Goal: Information Seeking & Learning: Learn about a topic

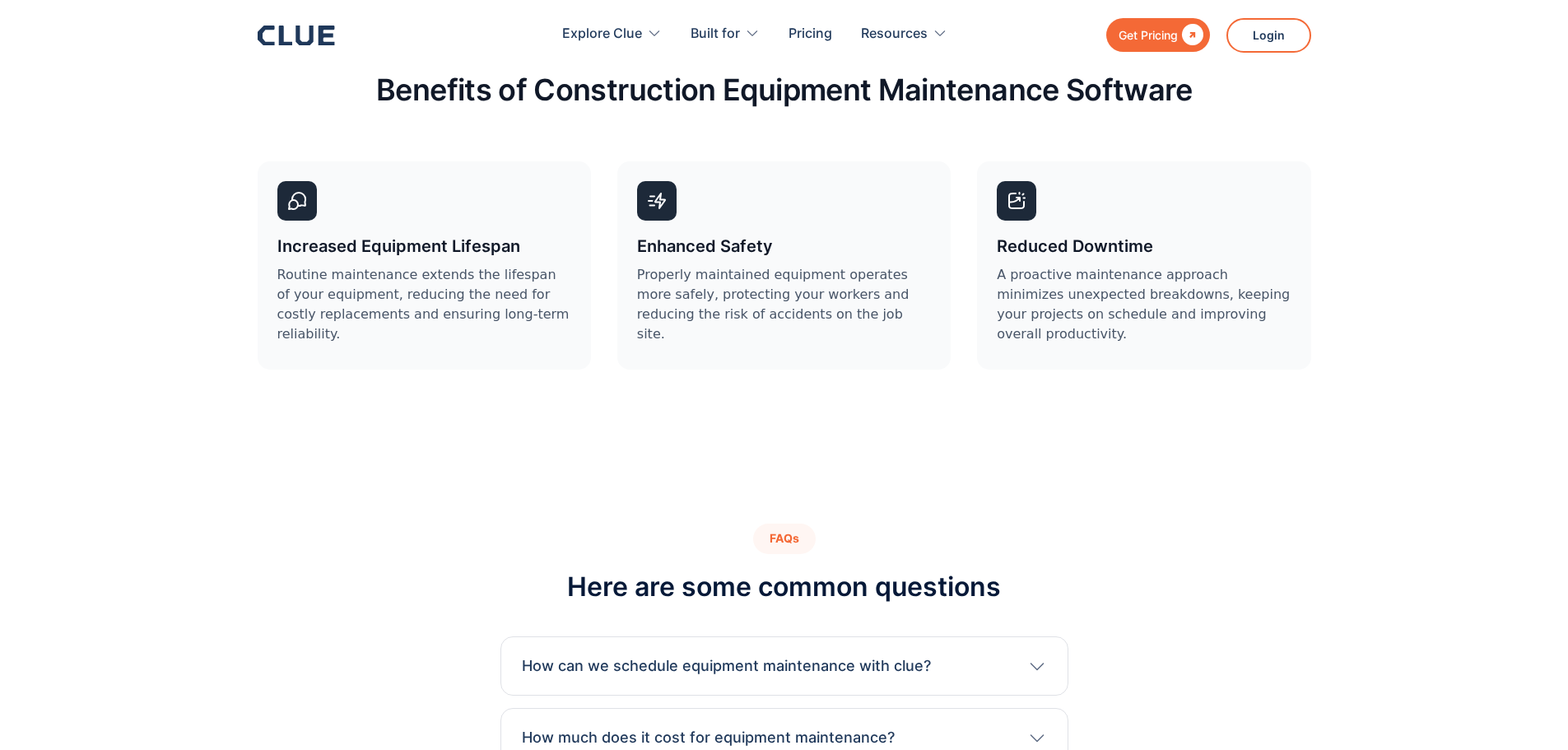
scroll to position [4528, 0]
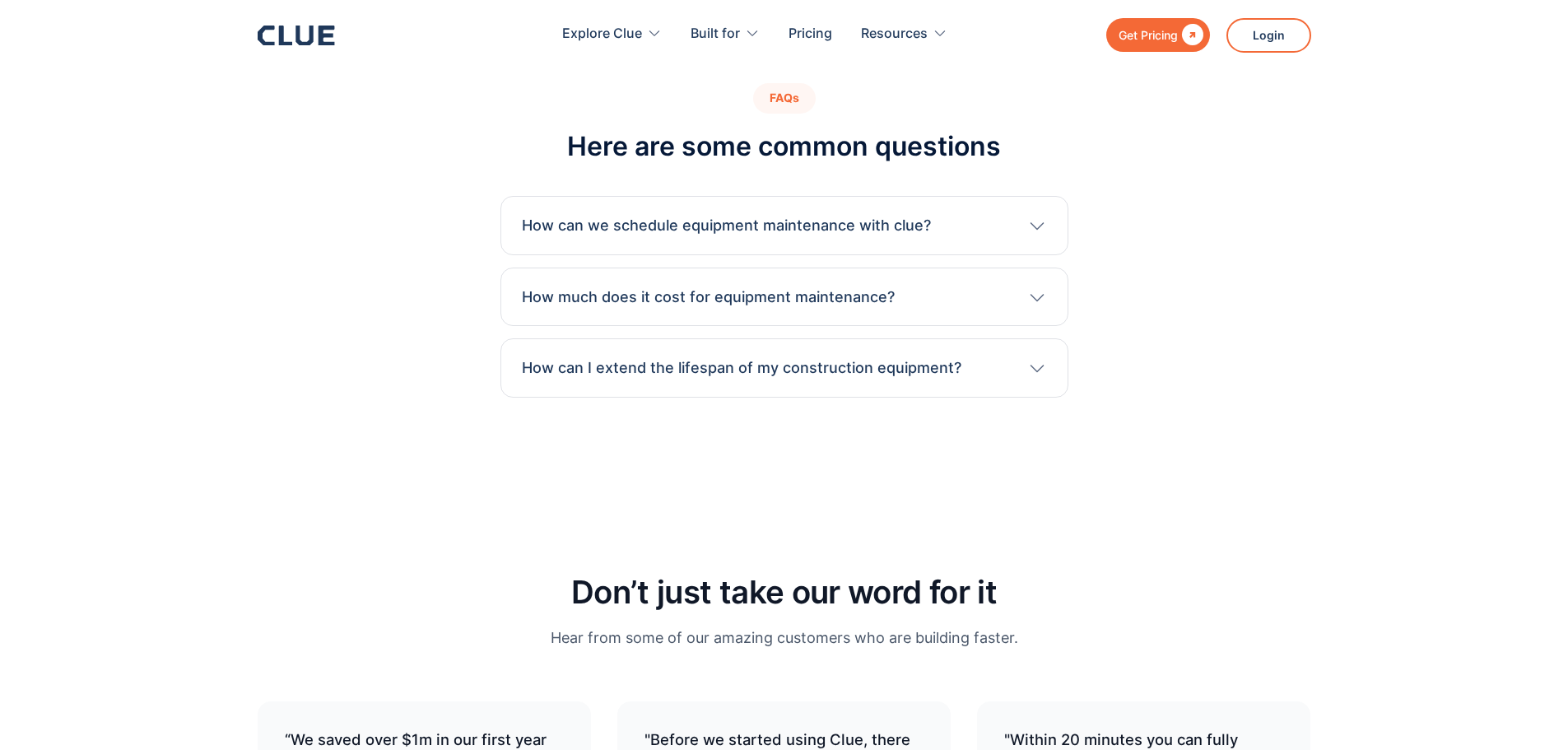
click at [708, 215] on h3 "How can we schedule equipment maintenance with clue?" at bounding box center [726, 225] width 409 height 21
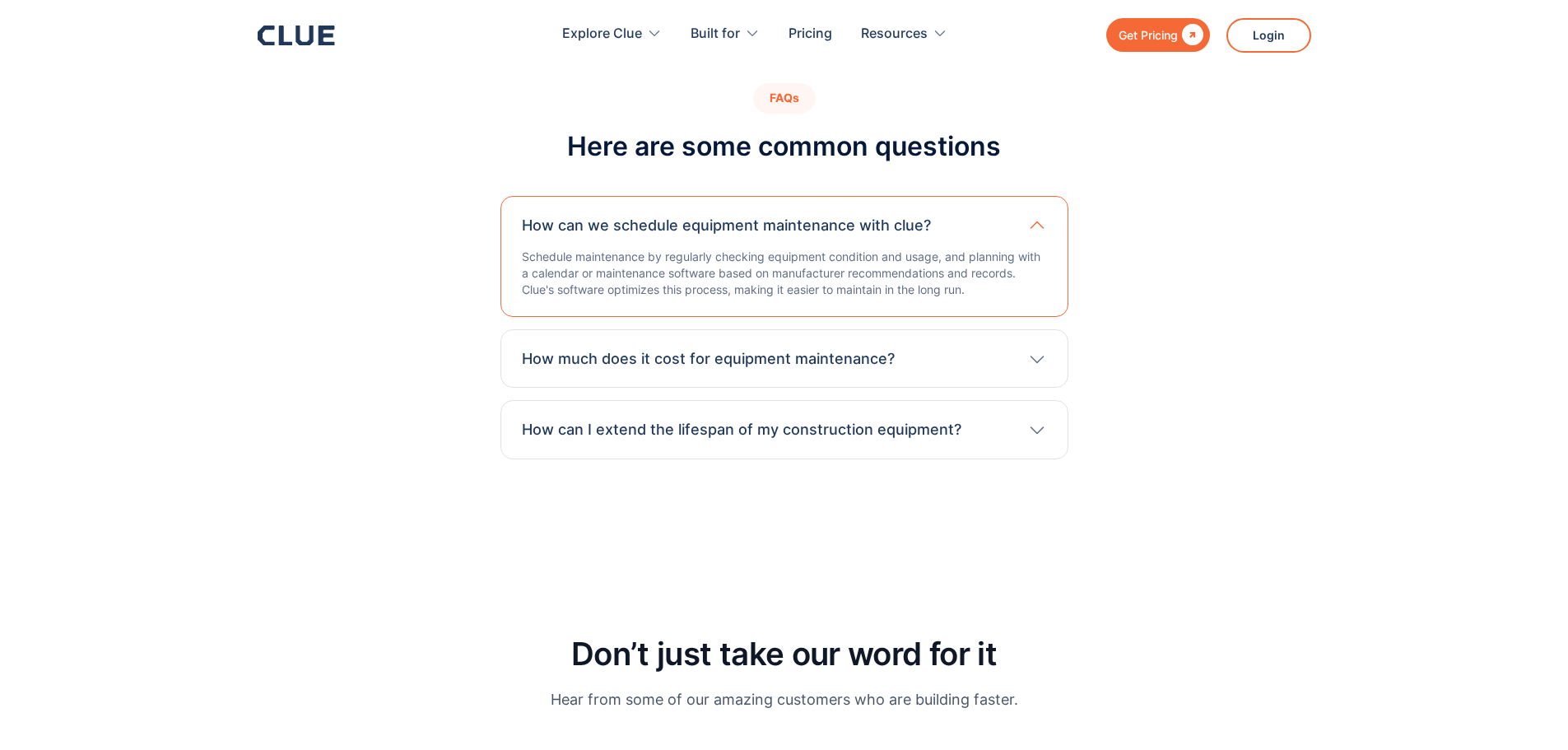
click at [741, 348] on h3 "How much does it cost for equipment maintenance?" at bounding box center [708, 358] width 373 height 21
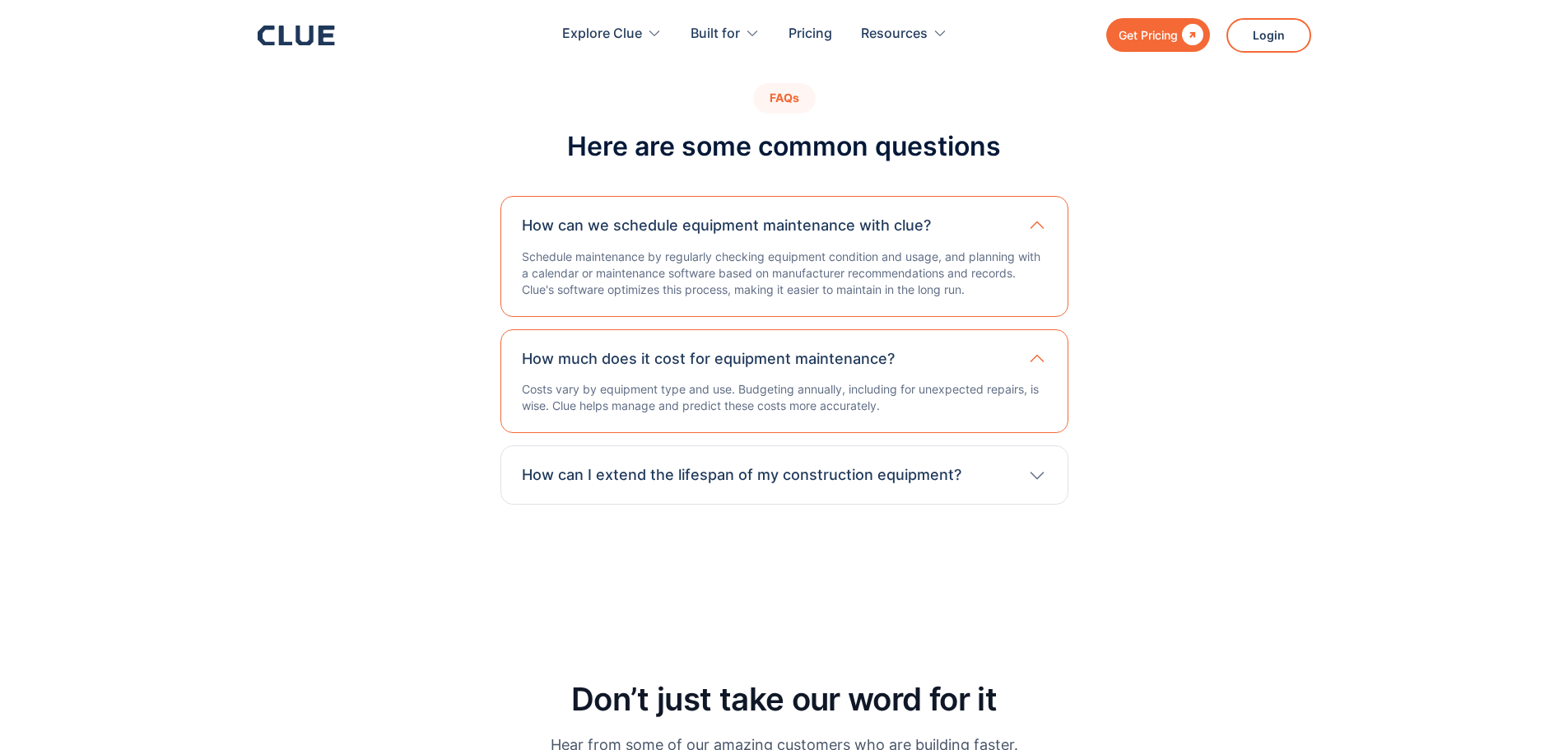
click at [584, 464] on h3 "How can I extend the lifespan of my construction equipment?" at bounding box center [741, 474] width 439 height 21
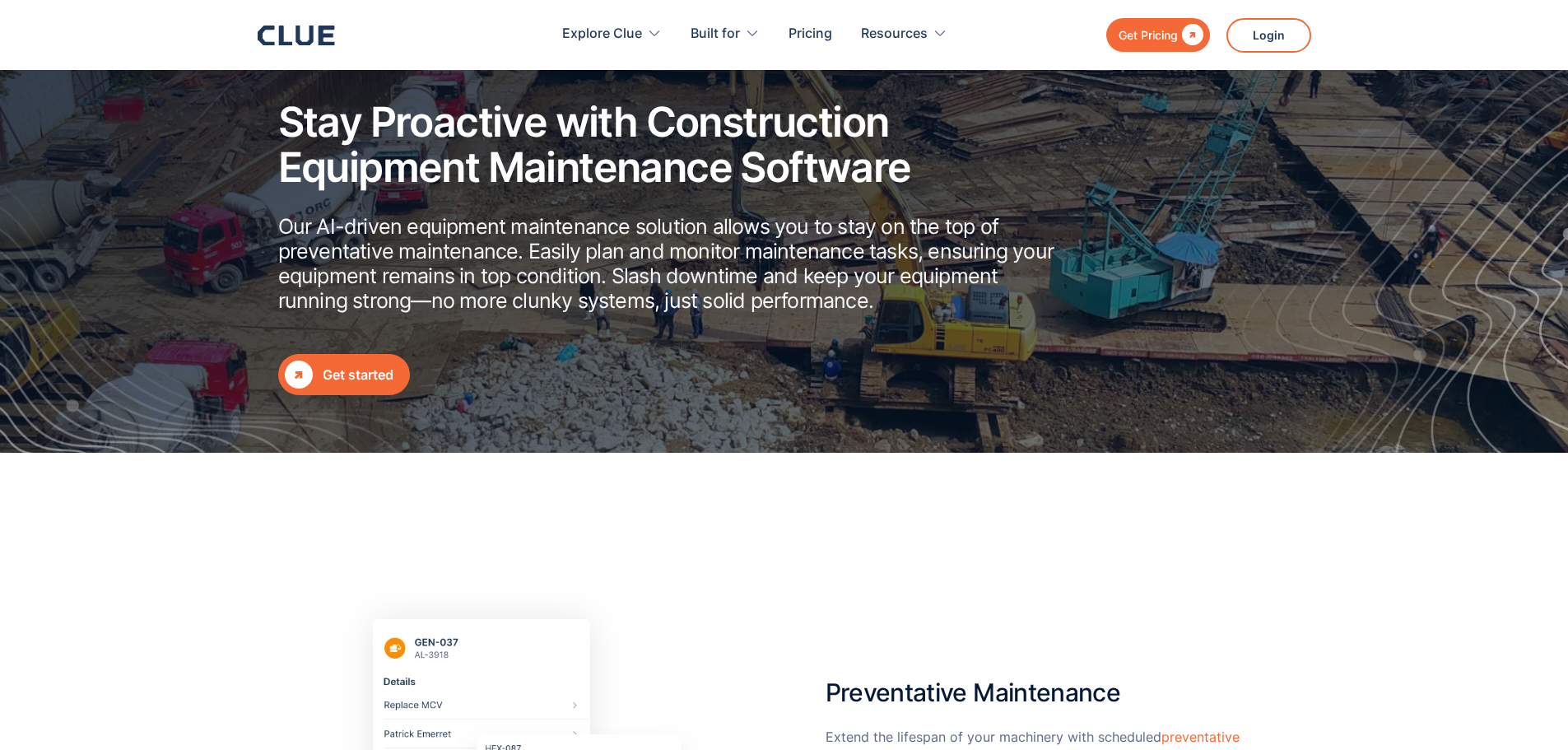
scroll to position [0, 0]
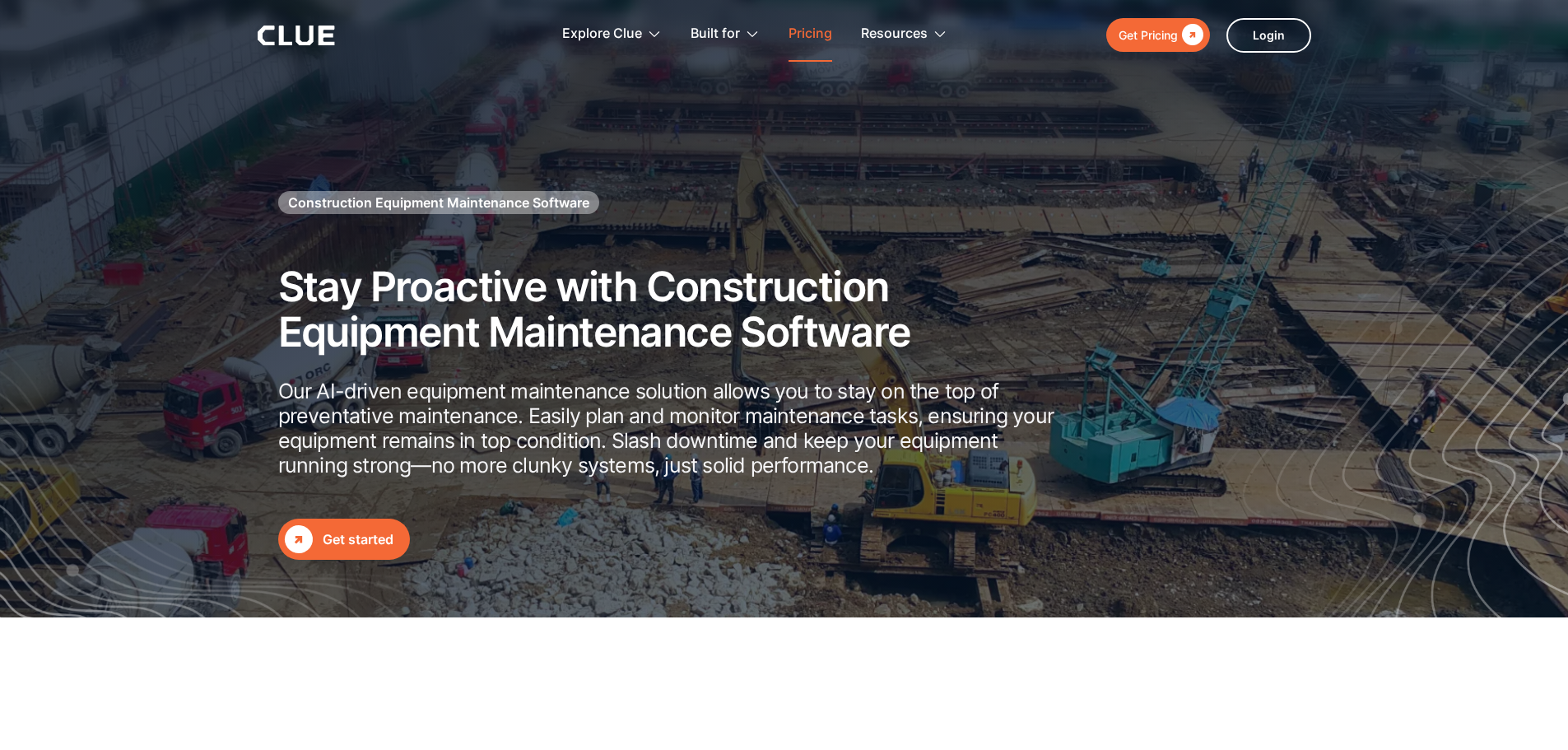
click at [830, 32] on link "Pricing" at bounding box center [810, 34] width 43 height 52
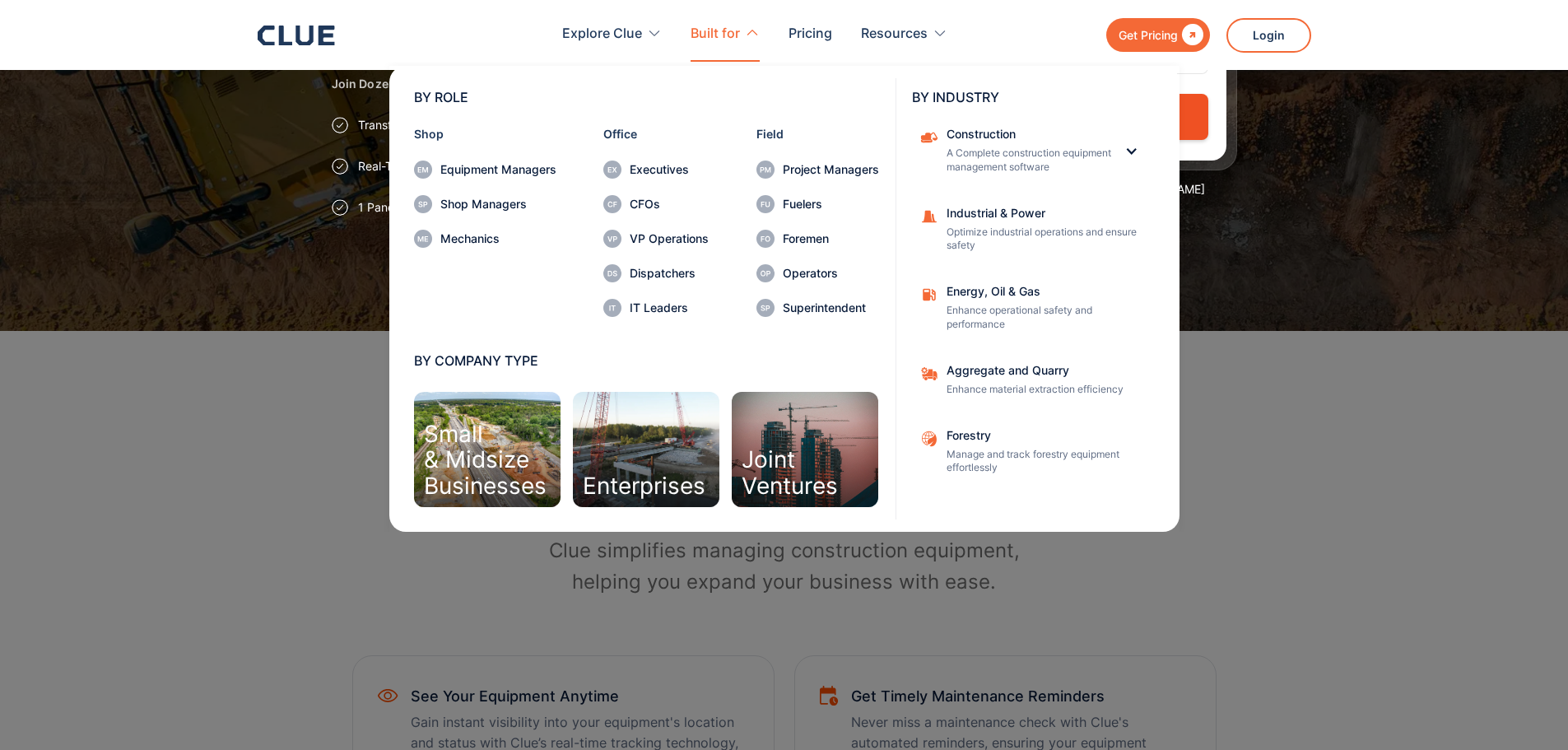
scroll to position [378, 0]
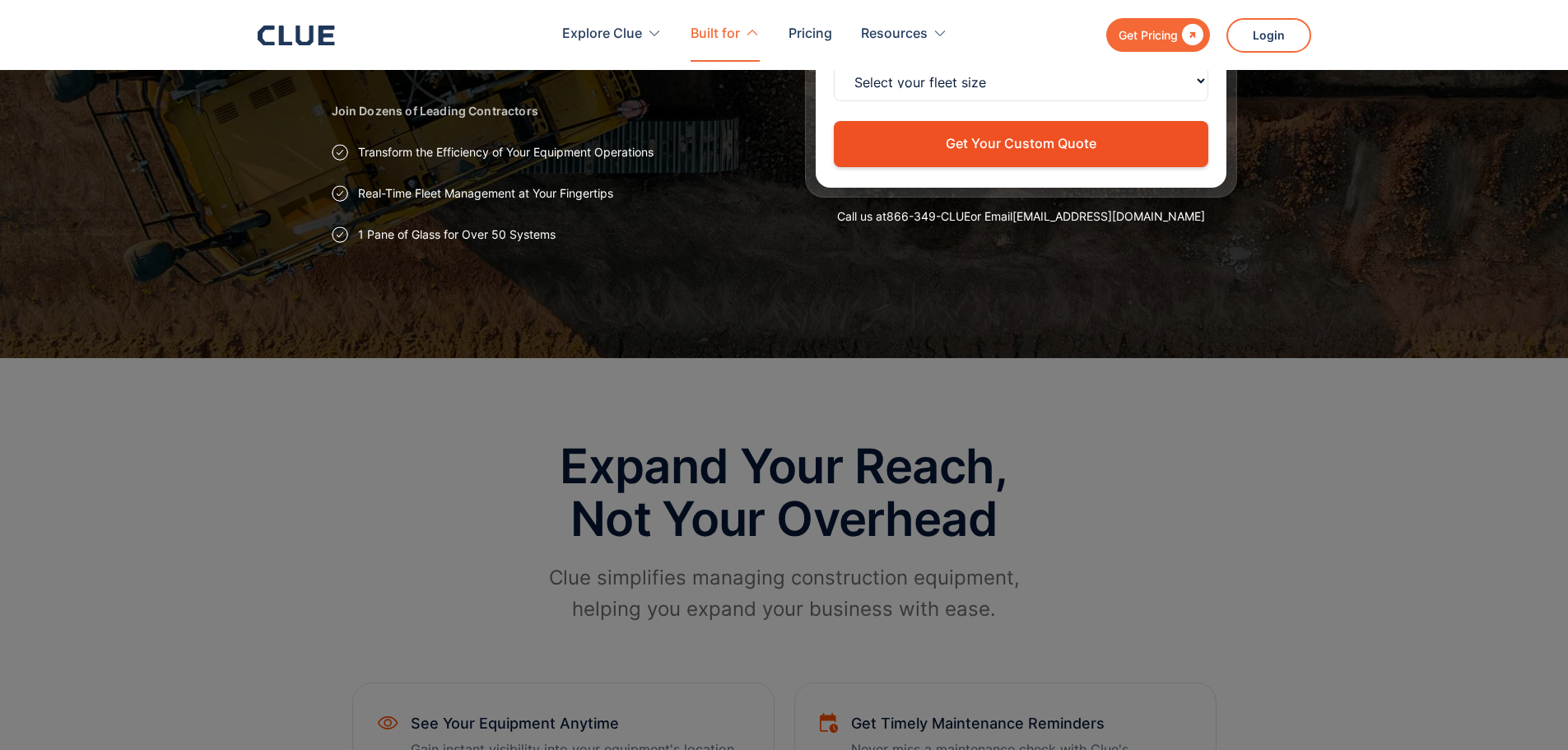
click at [733, 42] on div "Built for" at bounding box center [715, 34] width 49 height 52
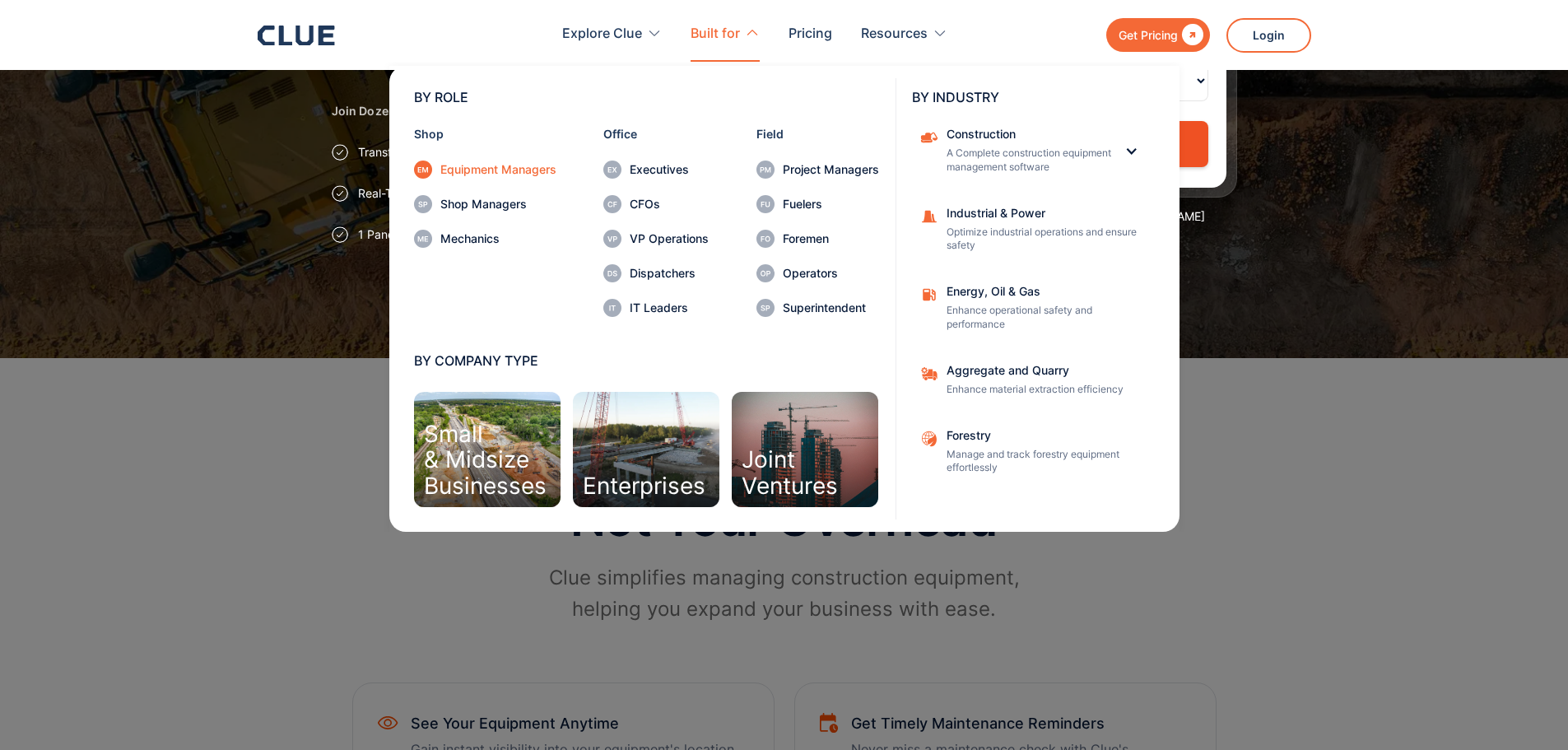
click at [494, 171] on div "Equipment Managers" at bounding box center [498, 170] width 116 height 12
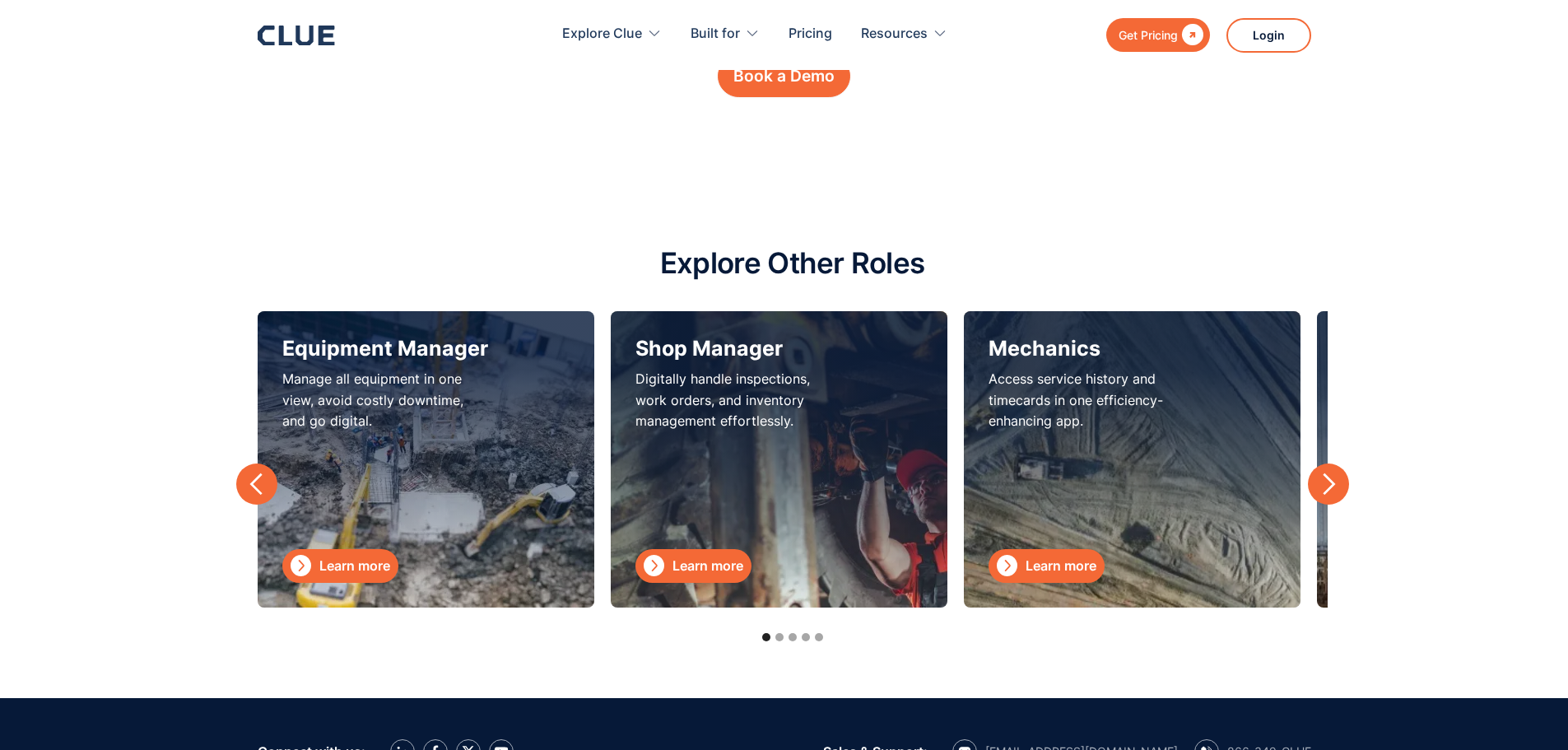
scroll to position [5927, 0]
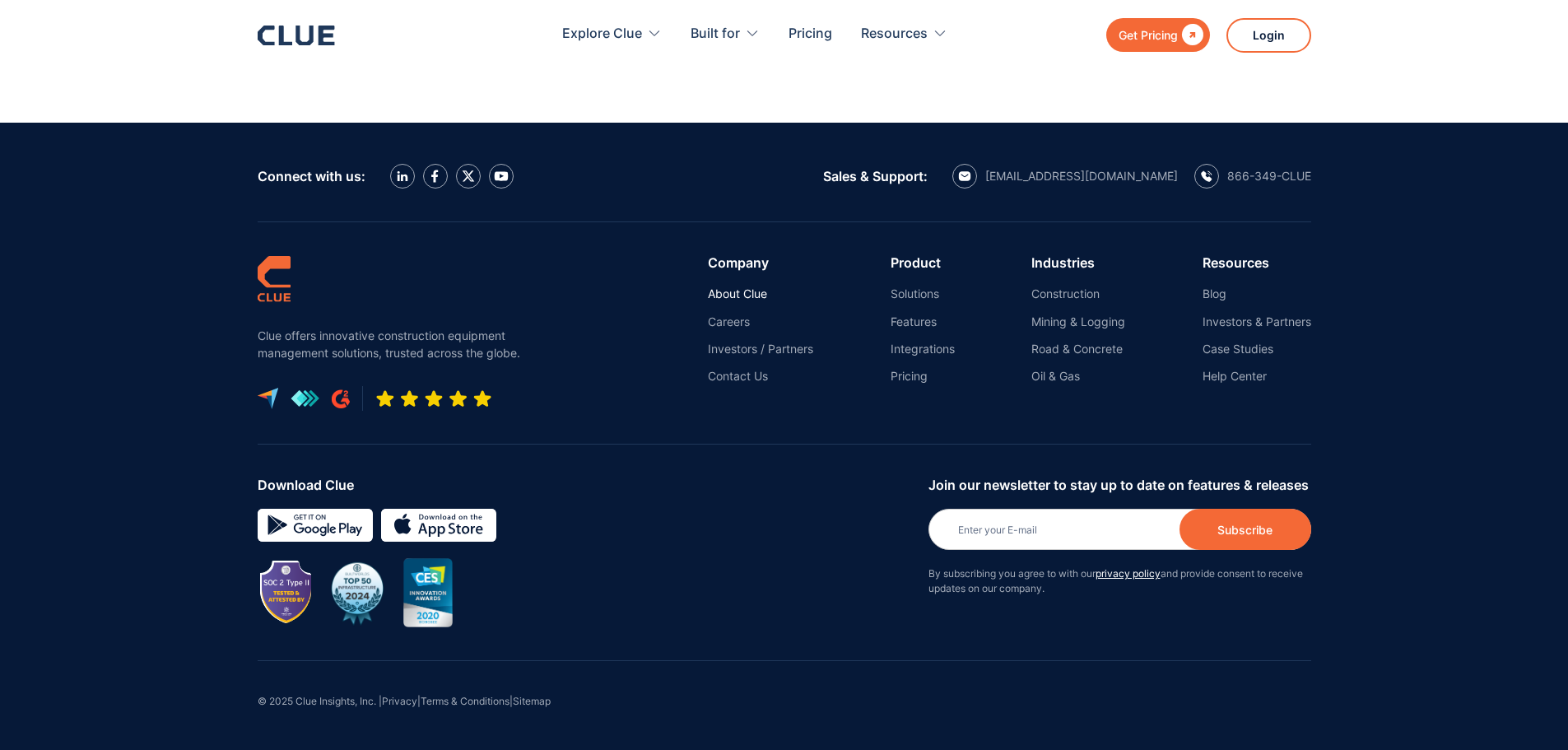
click at [761, 293] on link "About Clue" at bounding box center [761, 294] width 105 height 14
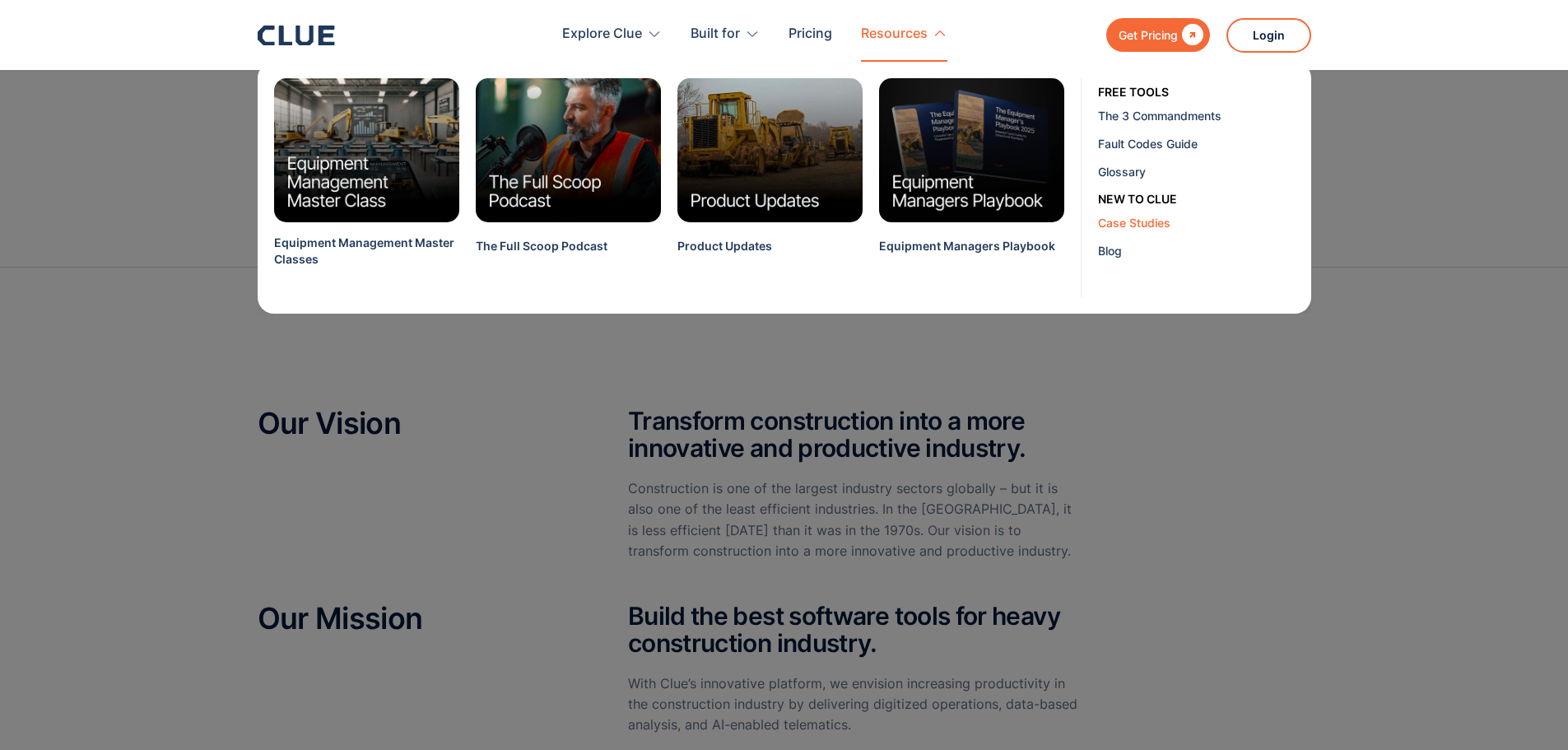
click at [1111, 216] on div "Case Studies" at bounding box center [1198, 222] width 201 height 17
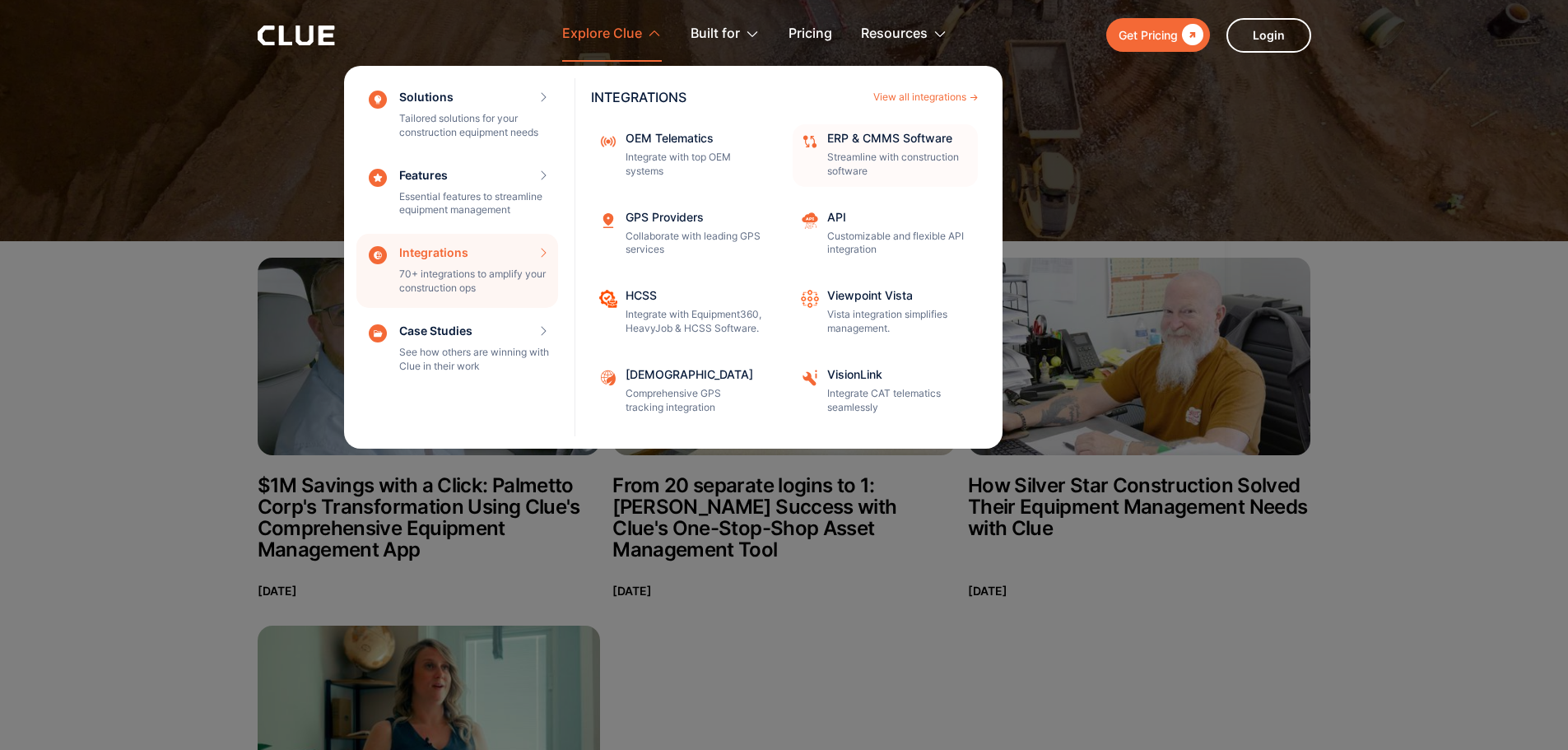
click at [849, 146] on div "ERP & CMMS Software Streamline with construction software" at bounding box center [896, 155] width 140 height 46
